Goal: Transaction & Acquisition: Subscribe to service/newsletter

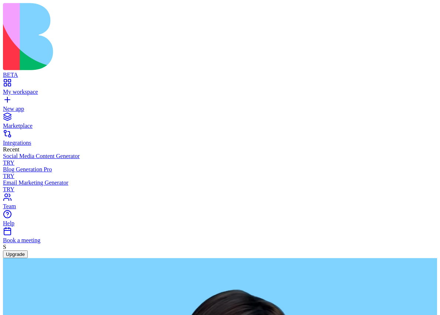
click at [28, 258] on button "Upgrade" at bounding box center [15, 254] width 25 height 8
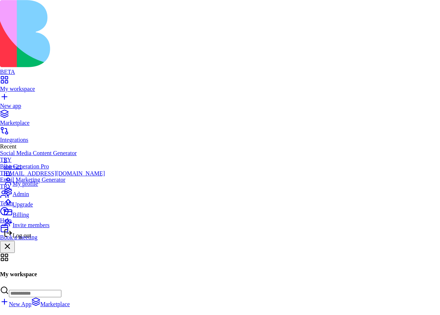
click at [33, 208] on span "Upgrade" at bounding box center [23, 204] width 20 height 6
